Goal: Task Accomplishment & Management: Use online tool/utility

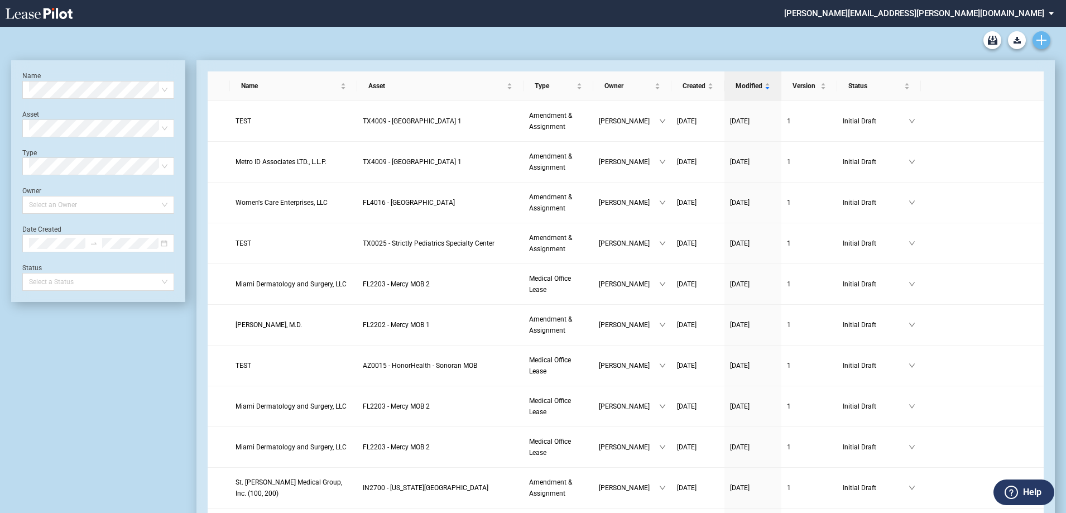
click at [1040, 44] on icon "Create new document" at bounding box center [1041, 40] width 10 height 10
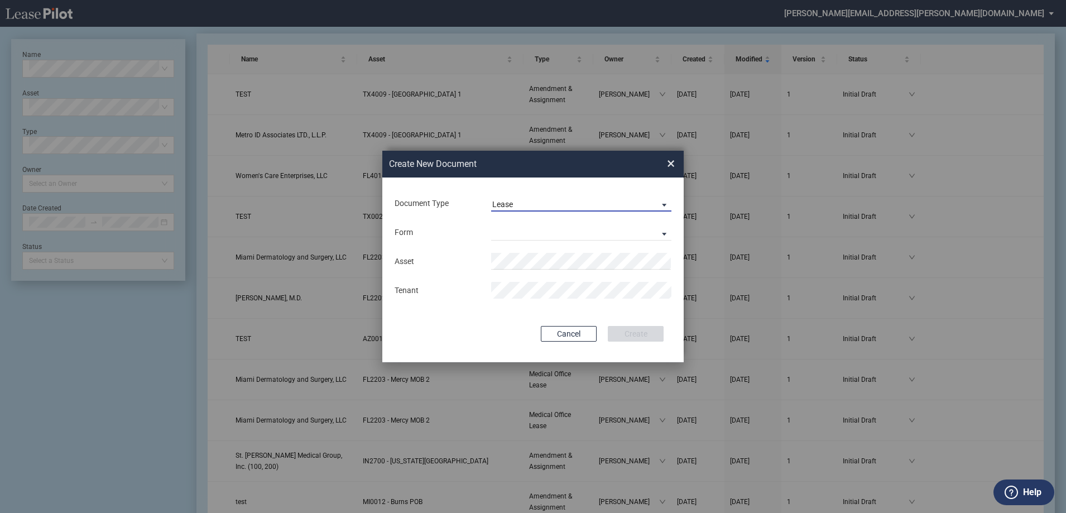
click at [558, 204] on span "Lease" at bounding box center [572, 204] width 160 height 11
click at [547, 236] on md-option "Amendment" at bounding box center [582, 231] width 198 height 27
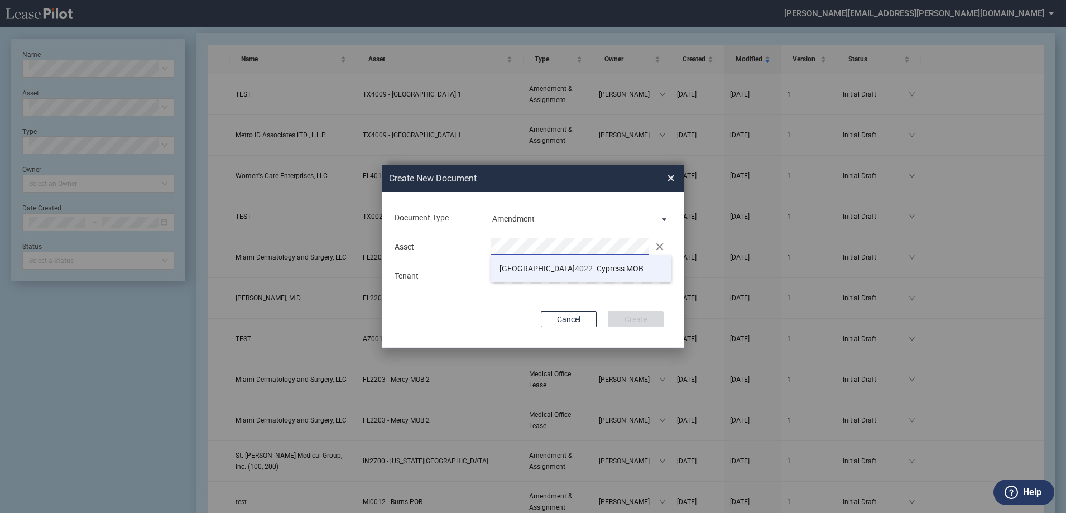
click at [546, 267] on span "TX 4022 - Cypress MOB" at bounding box center [571, 268] width 144 height 9
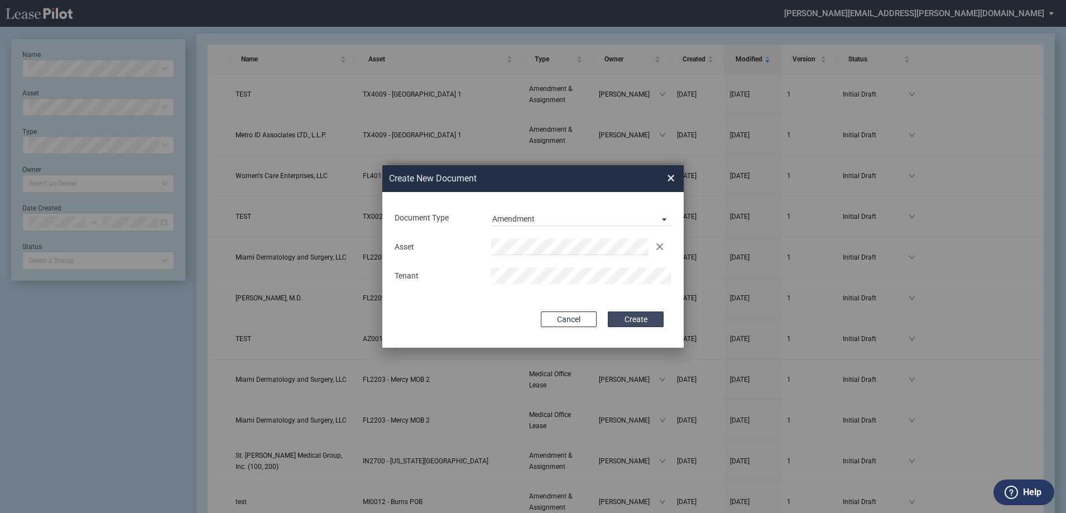
click at [644, 320] on button "Create" at bounding box center [636, 319] width 56 height 16
